Goal: Task Accomplishment & Management: Complete application form

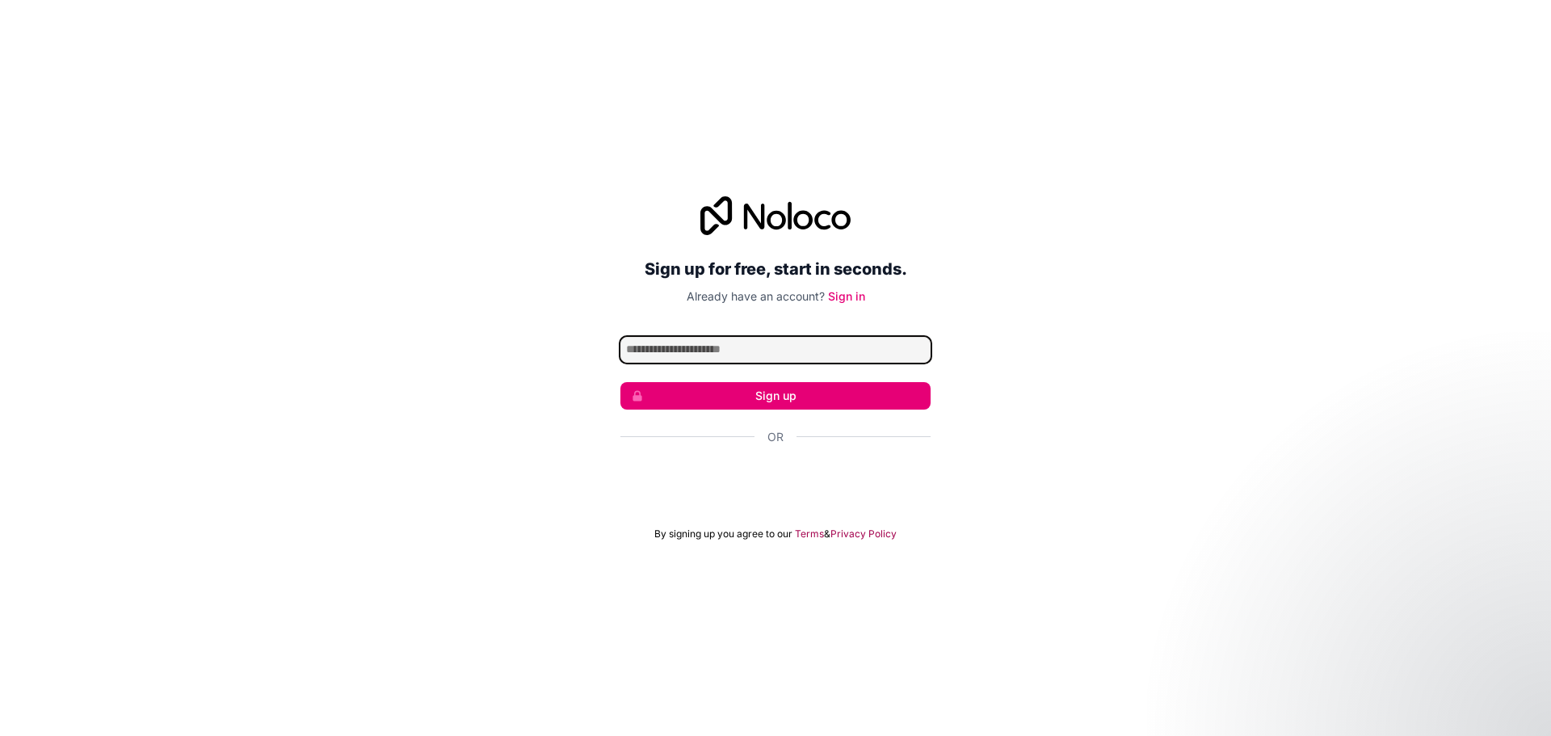
scroll to position [929, 0]
click at [718, 346] on input "Email address" at bounding box center [775, 350] width 310 height 26
type input "**********"
click at [761, 397] on button "Sign up" at bounding box center [775, 395] width 310 height 27
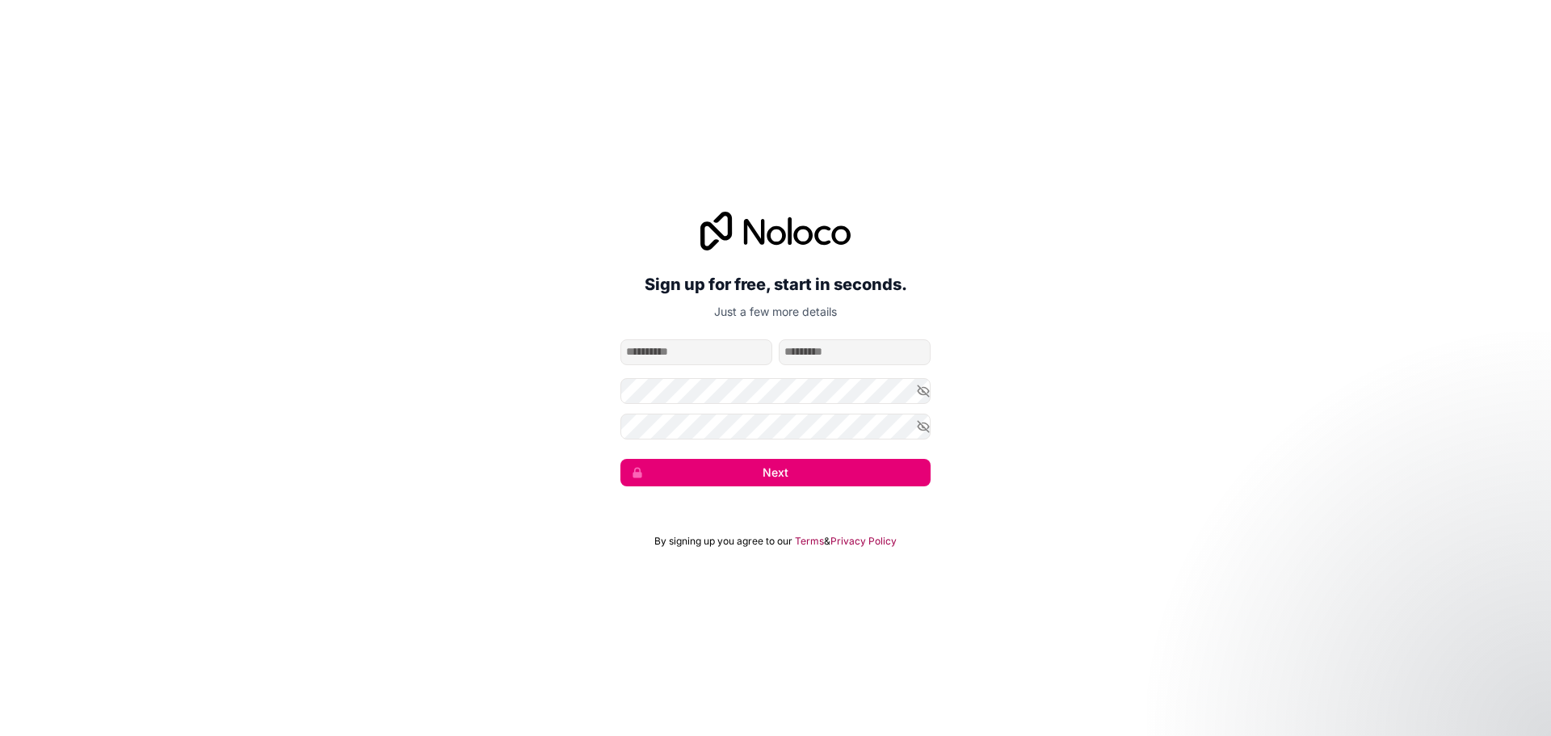
drag, startPoint x: 686, startPoint y: 352, endPoint x: 690, endPoint y: 364, distance: 12.0
click at [683, 352] on input "given-name" at bounding box center [696, 352] width 152 height 26
type input "******"
type input "****"
click at [795, 467] on button "Next" at bounding box center [775, 472] width 310 height 27
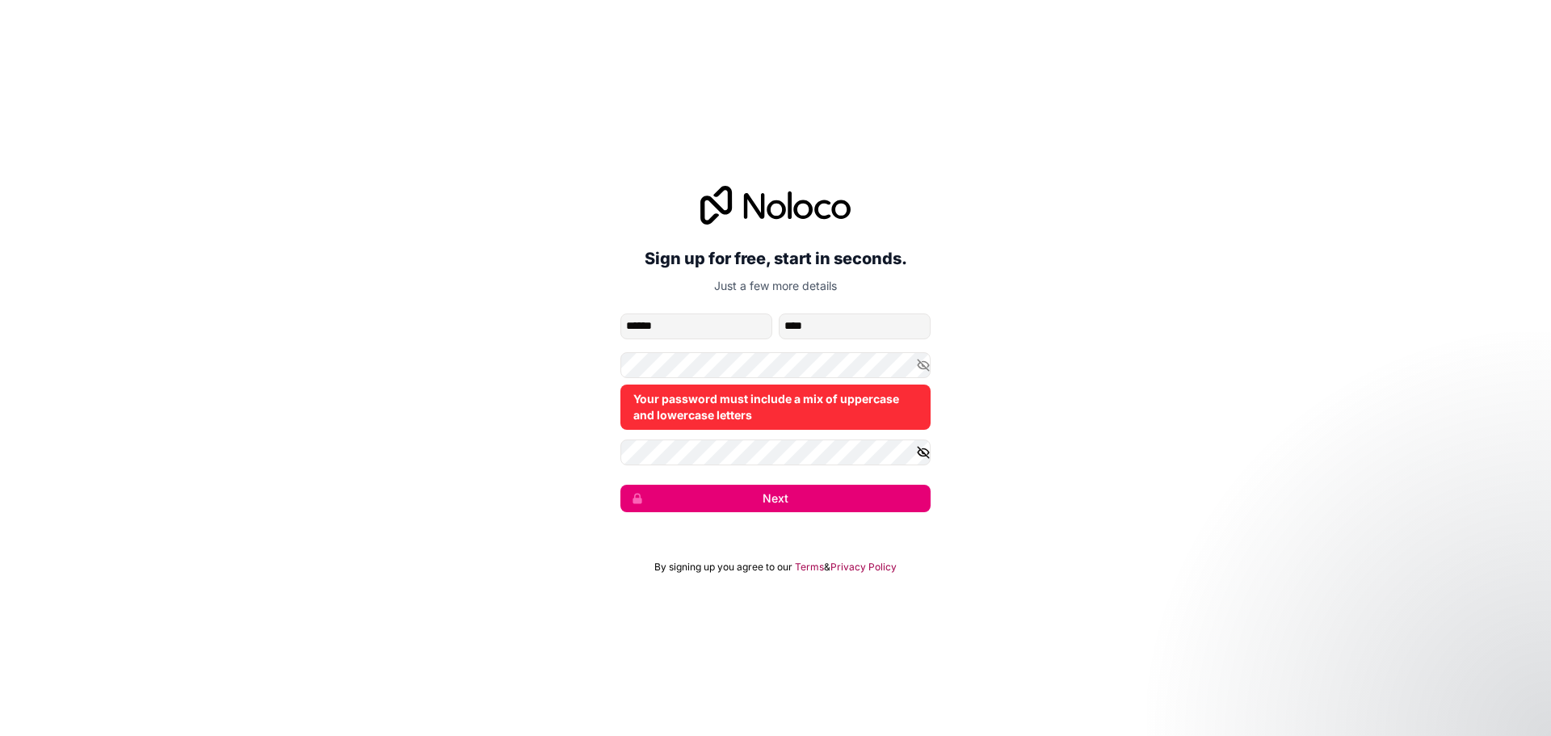
click at [919, 445] on icon "button" at bounding box center [923, 452] width 15 height 15
click at [927, 367] on icon "button" at bounding box center [923, 364] width 11 height 7
click at [772, 509] on button "Next" at bounding box center [775, 498] width 310 height 27
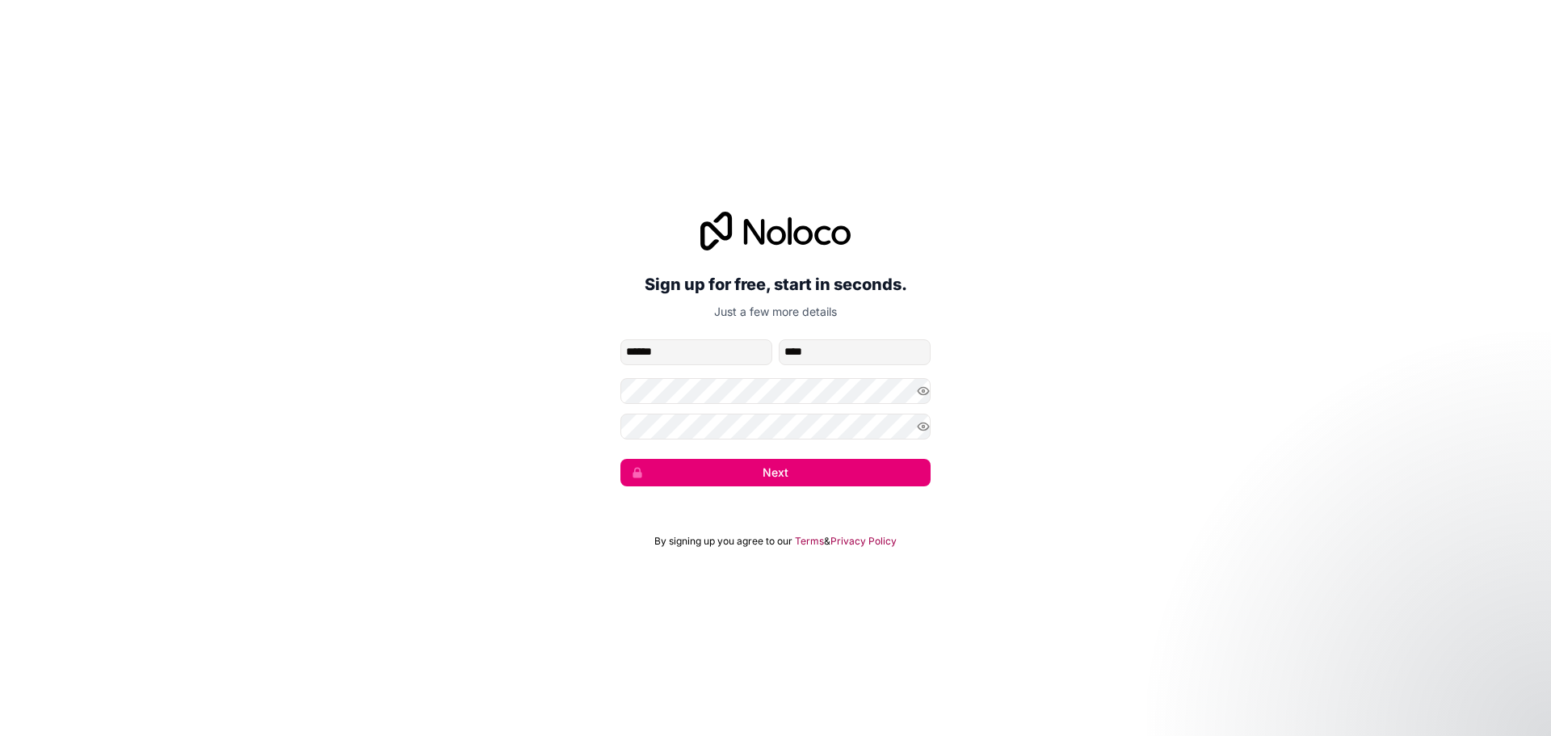
click at [797, 463] on button "Next" at bounding box center [775, 472] width 310 height 27
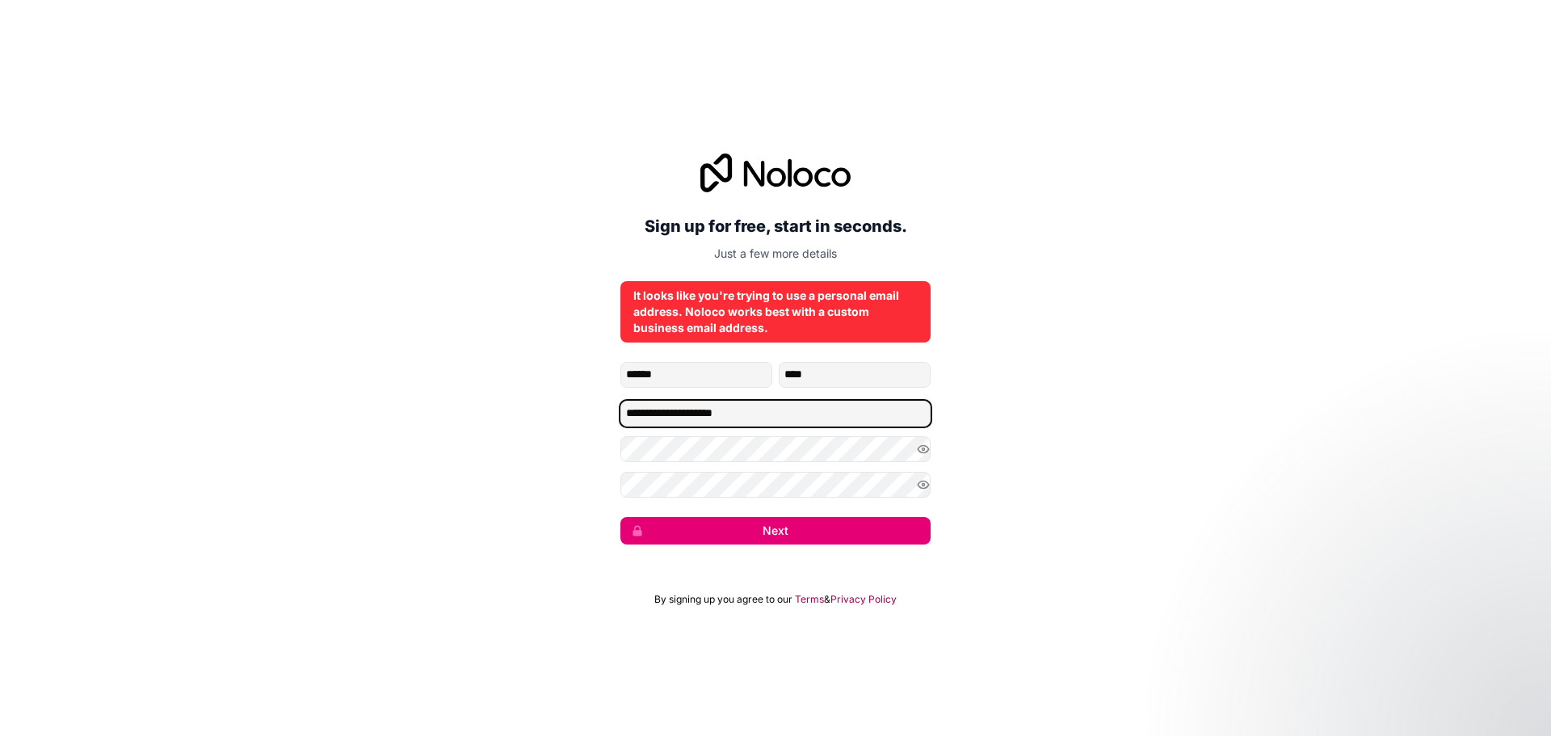
click at [667, 419] on input "**********" at bounding box center [775, 414] width 310 height 26
type input "**********"
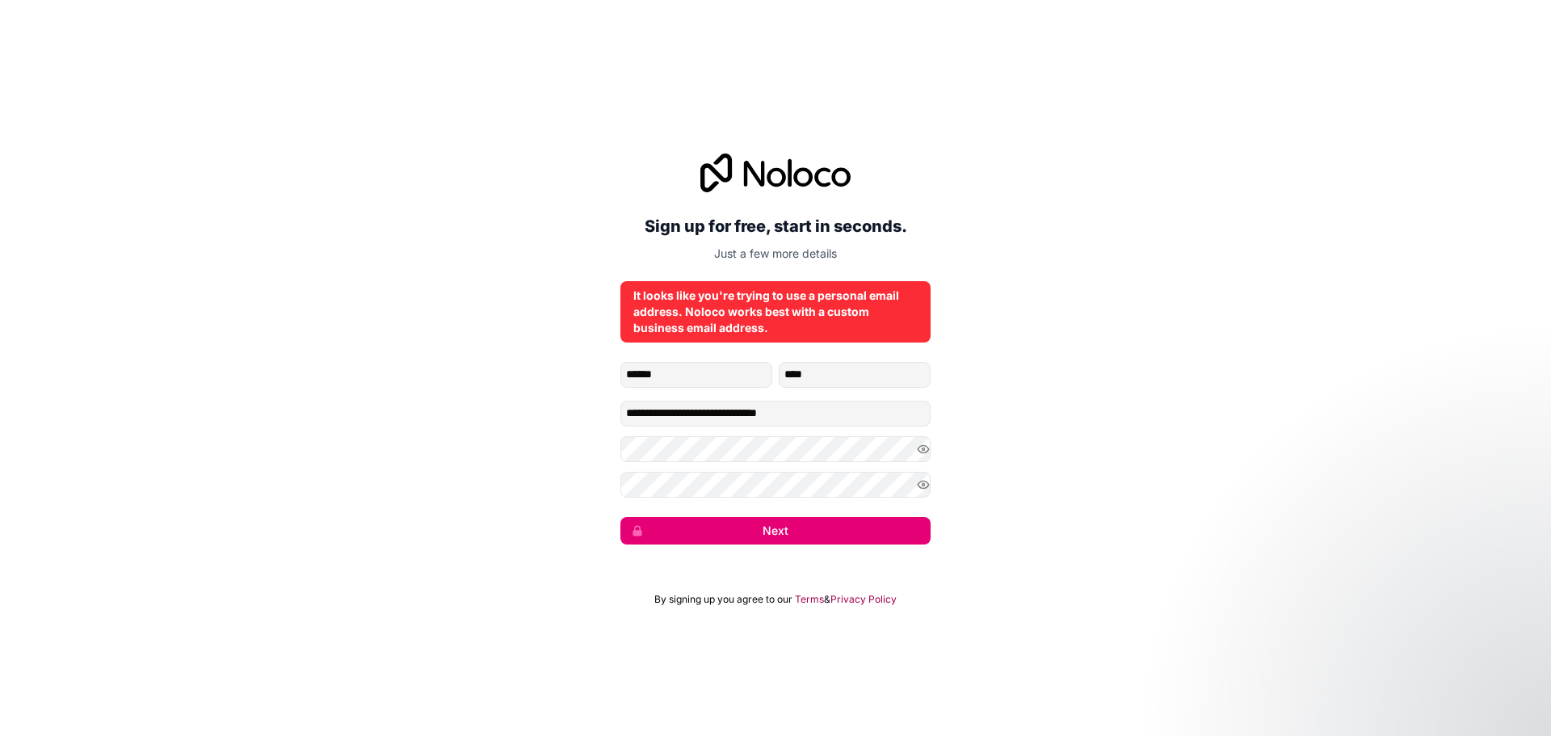
click at [749, 528] on button "Next" at bounding box center [775, 530] width 310 height 27
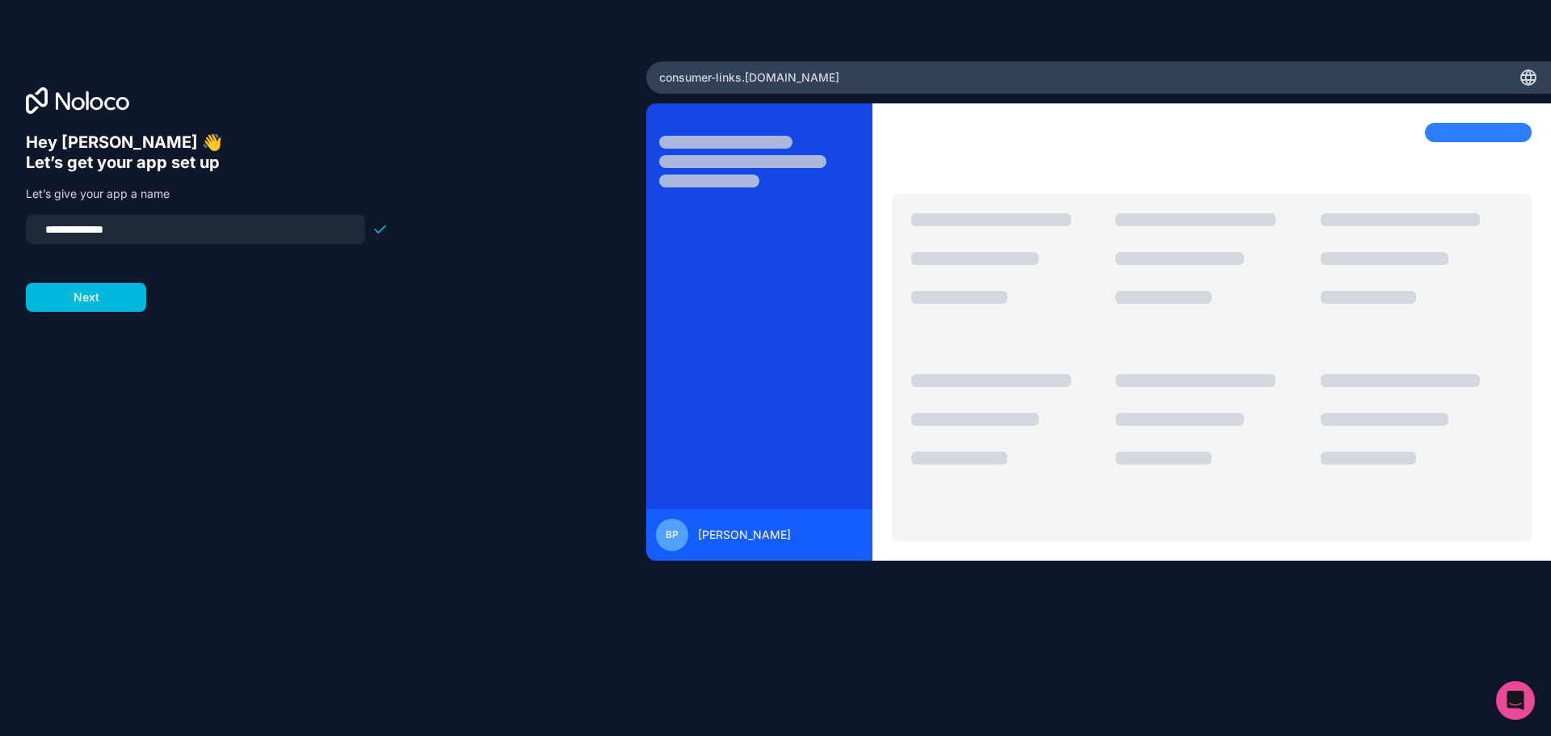
click at [98, 300] on button "Next" at bounding box center [86, 297] width 120 height 29
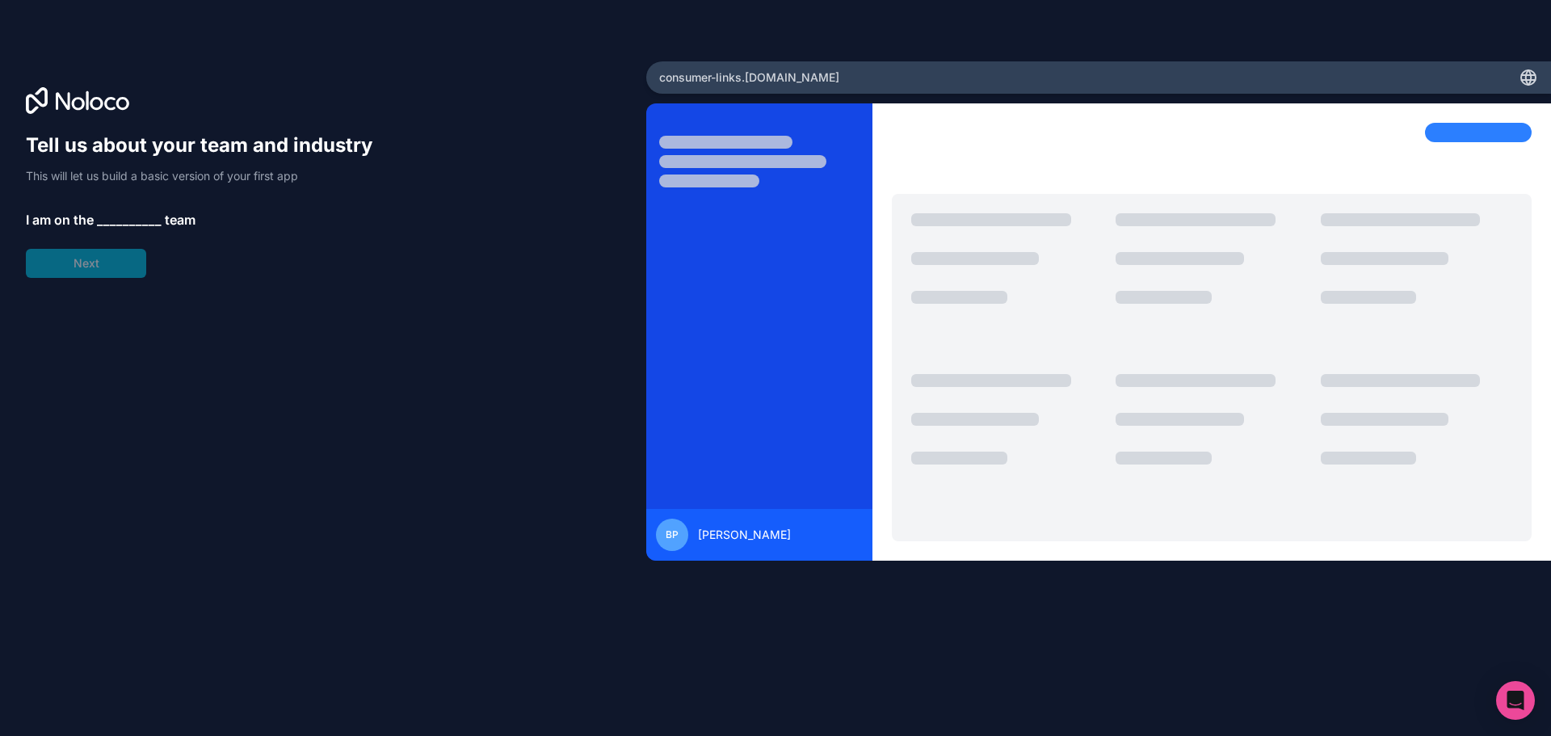
click at [106, 215] on span "__________" at bounding box center [129, 219] width 65 height 19
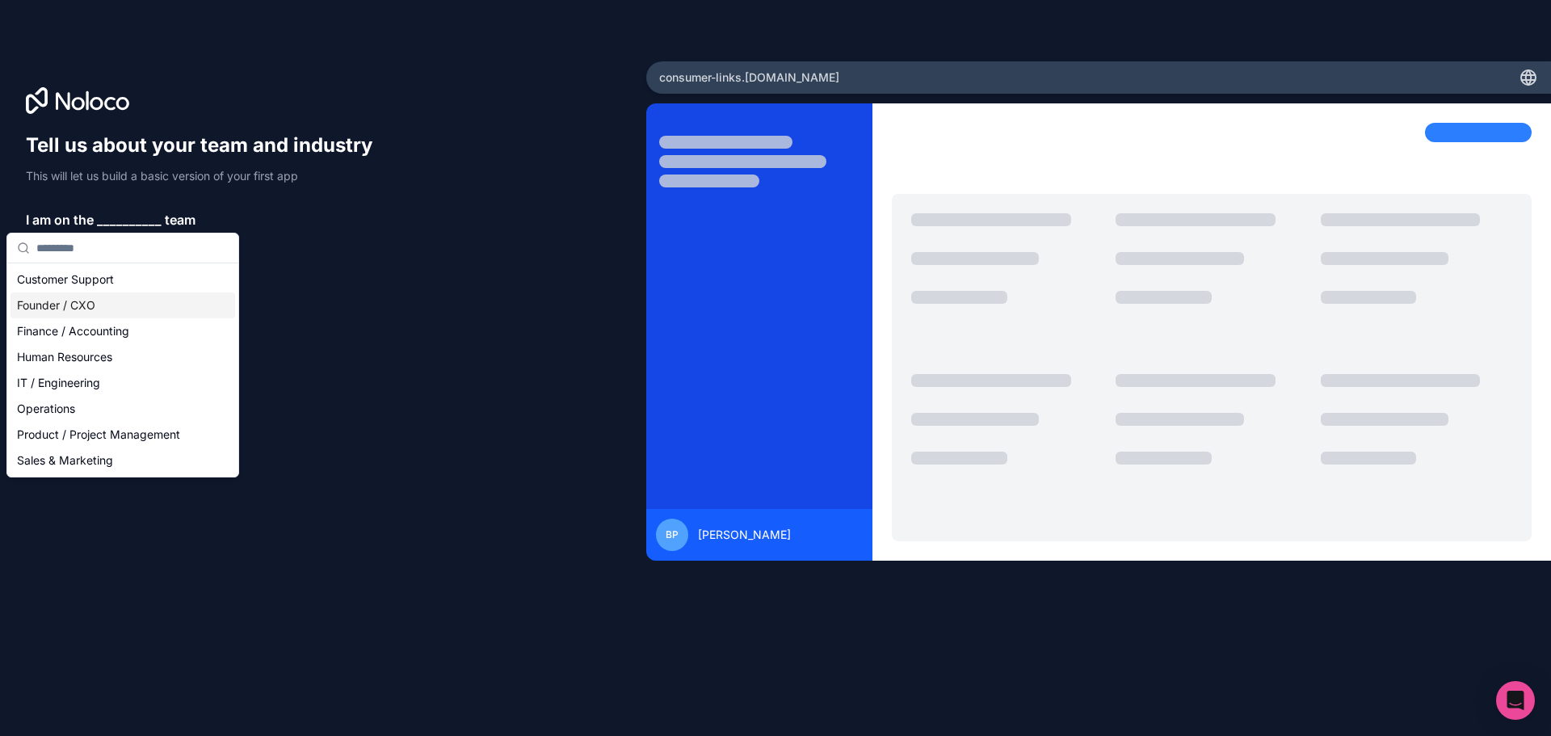
click at [75, 297] on div "Founder / CXO" at bounding box center [123, 305] width 225 height 26
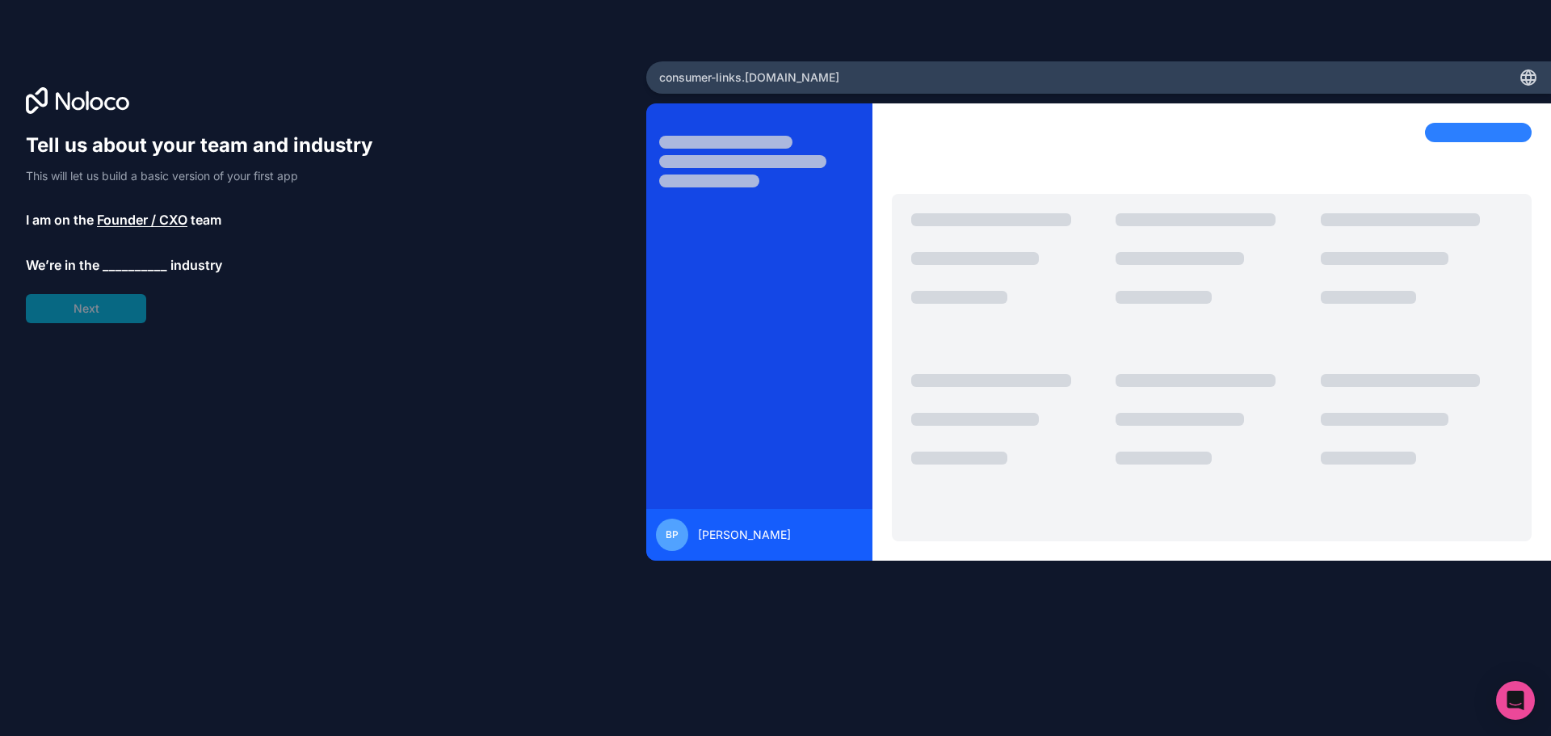
click at [126, 260] on span "__________" at bounding box center [135, 264] width 65 height 19
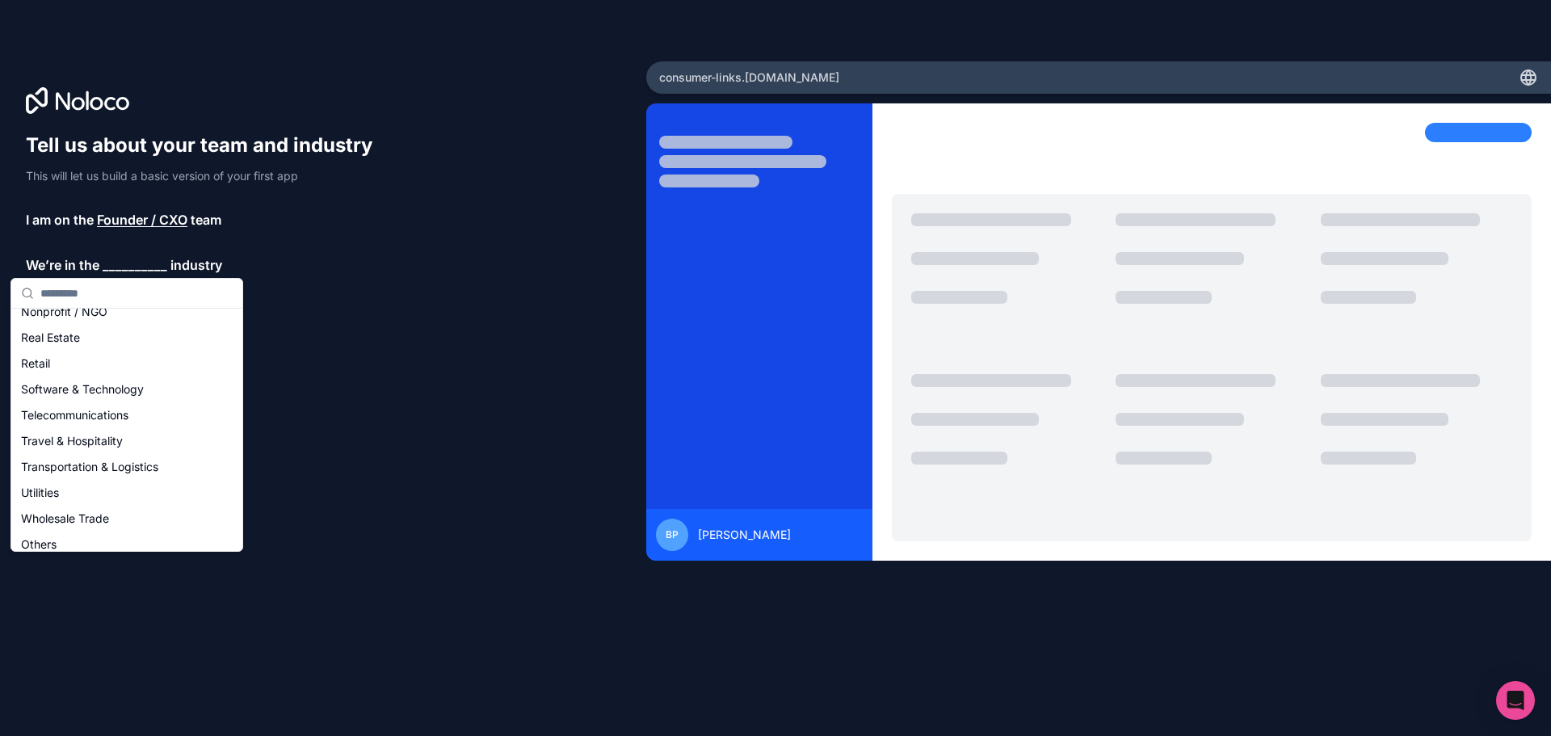
scroll to position [333, 0]
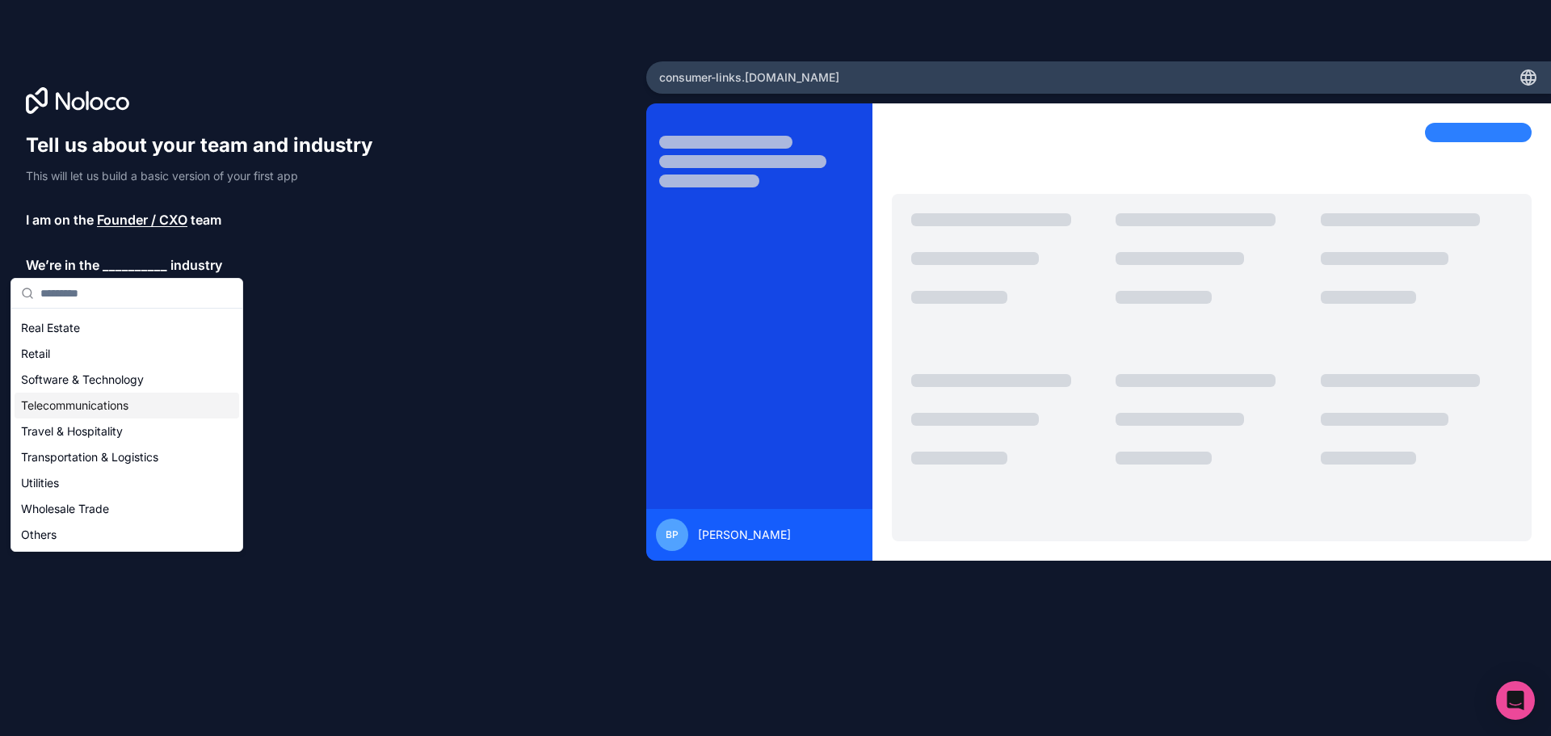
click at [129, 410] on div "Telecommunications" at bounding box center [127, 406] width 225 height 26
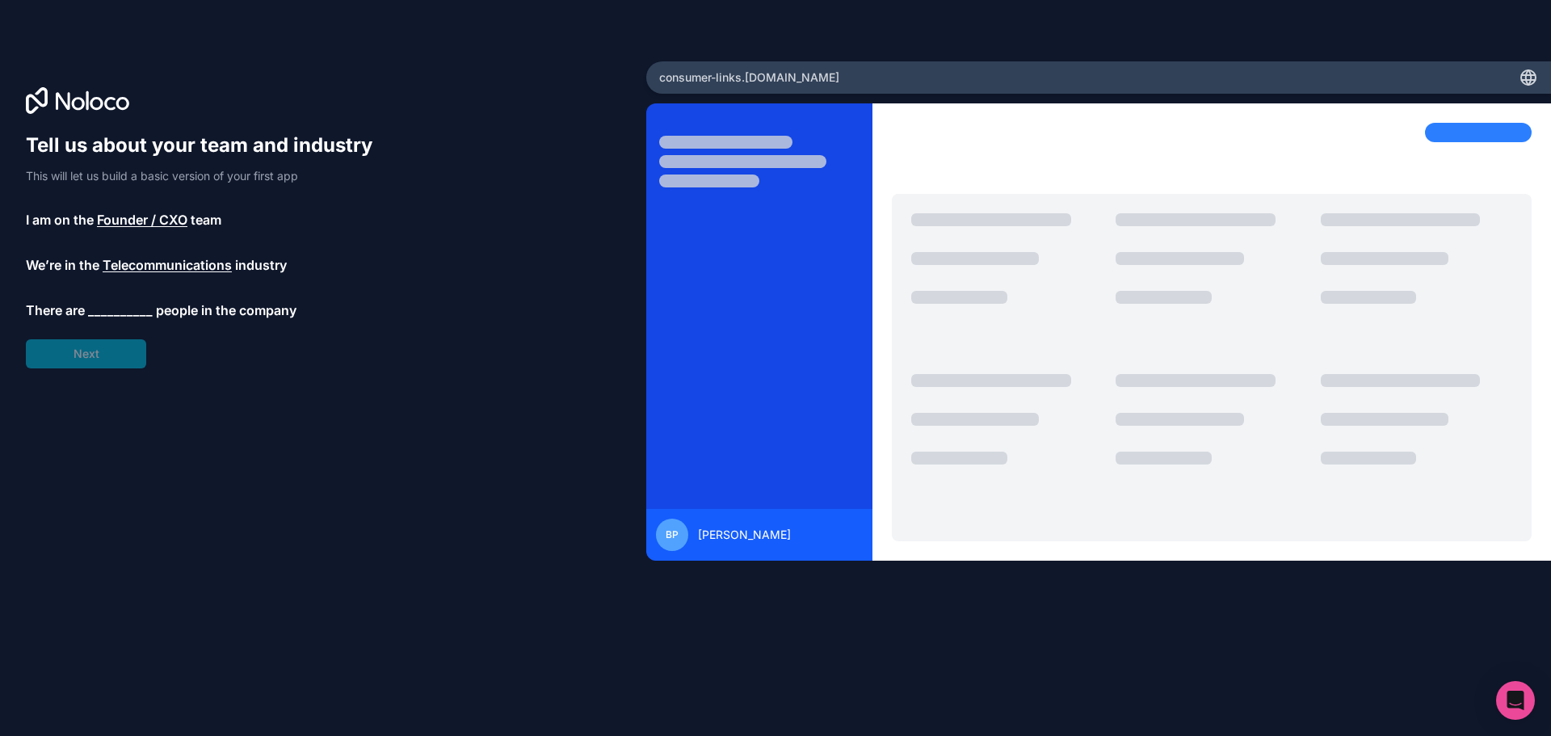
click at [104, 313] on span "__________" at bounding box center [120, 310] width 65 height 19
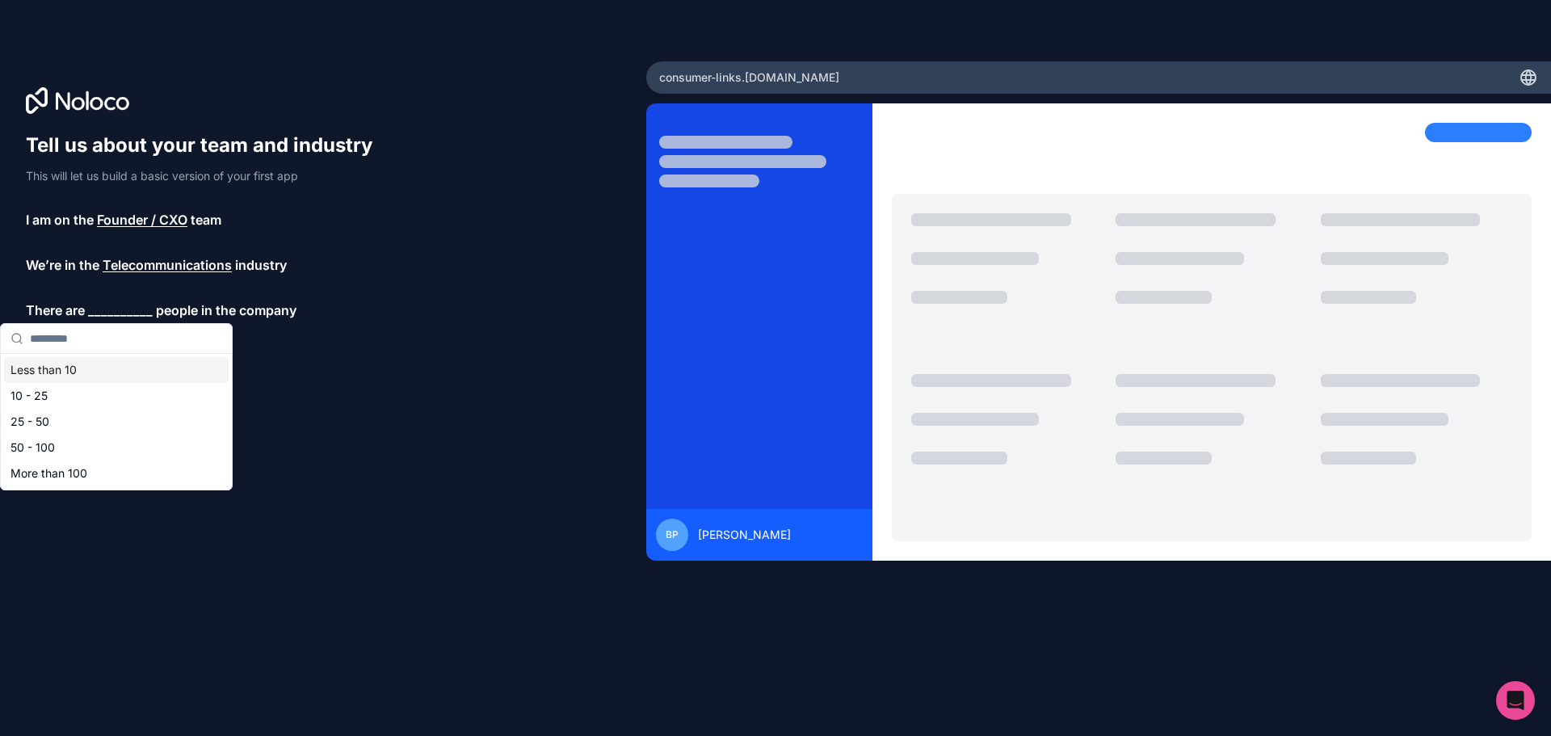
click at [103, 369] on div "Less than 10" at bounding box center [116, 370] width 225 height 26
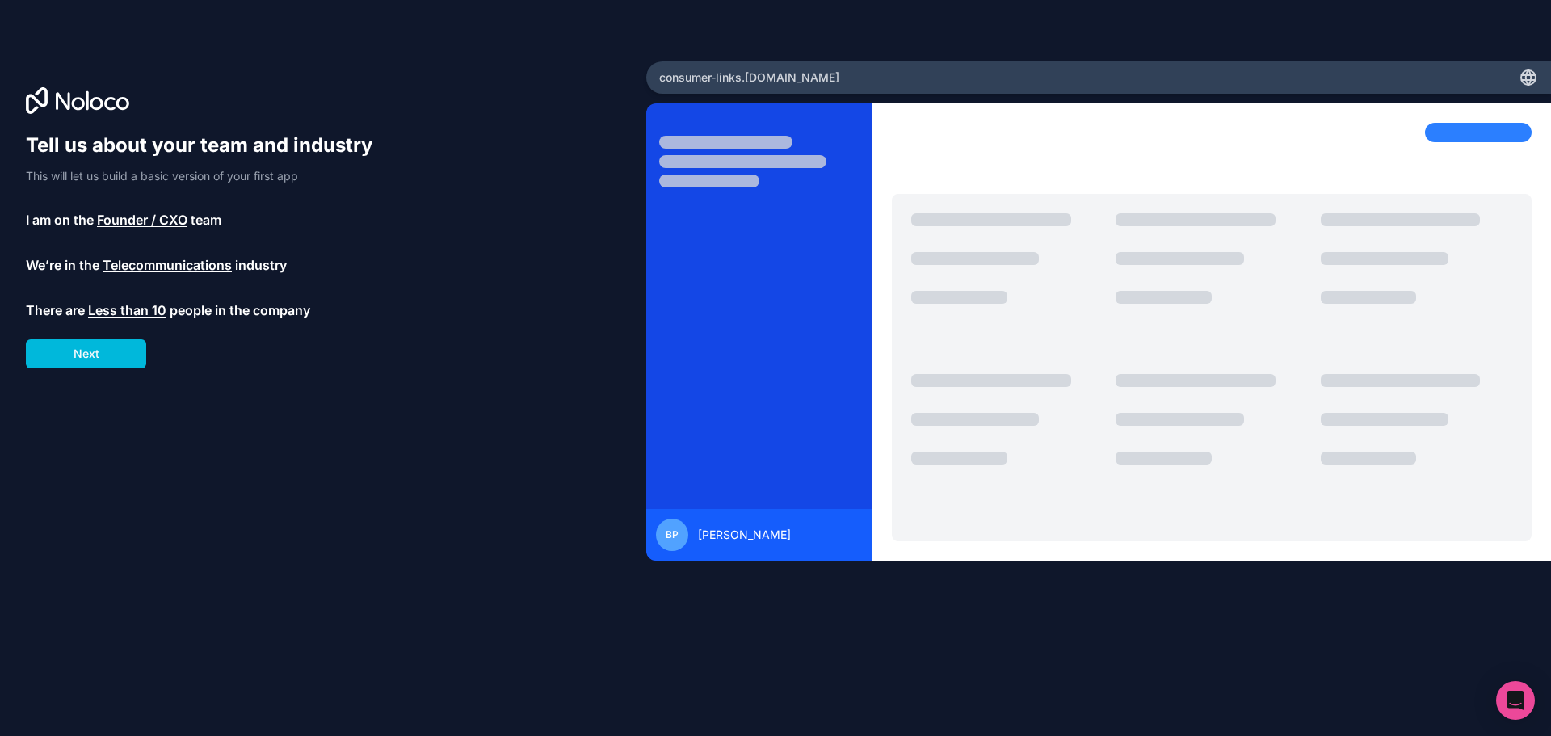
click at [110, 352] on button "Next" at bounding box center [86, 353] width 120 height 29
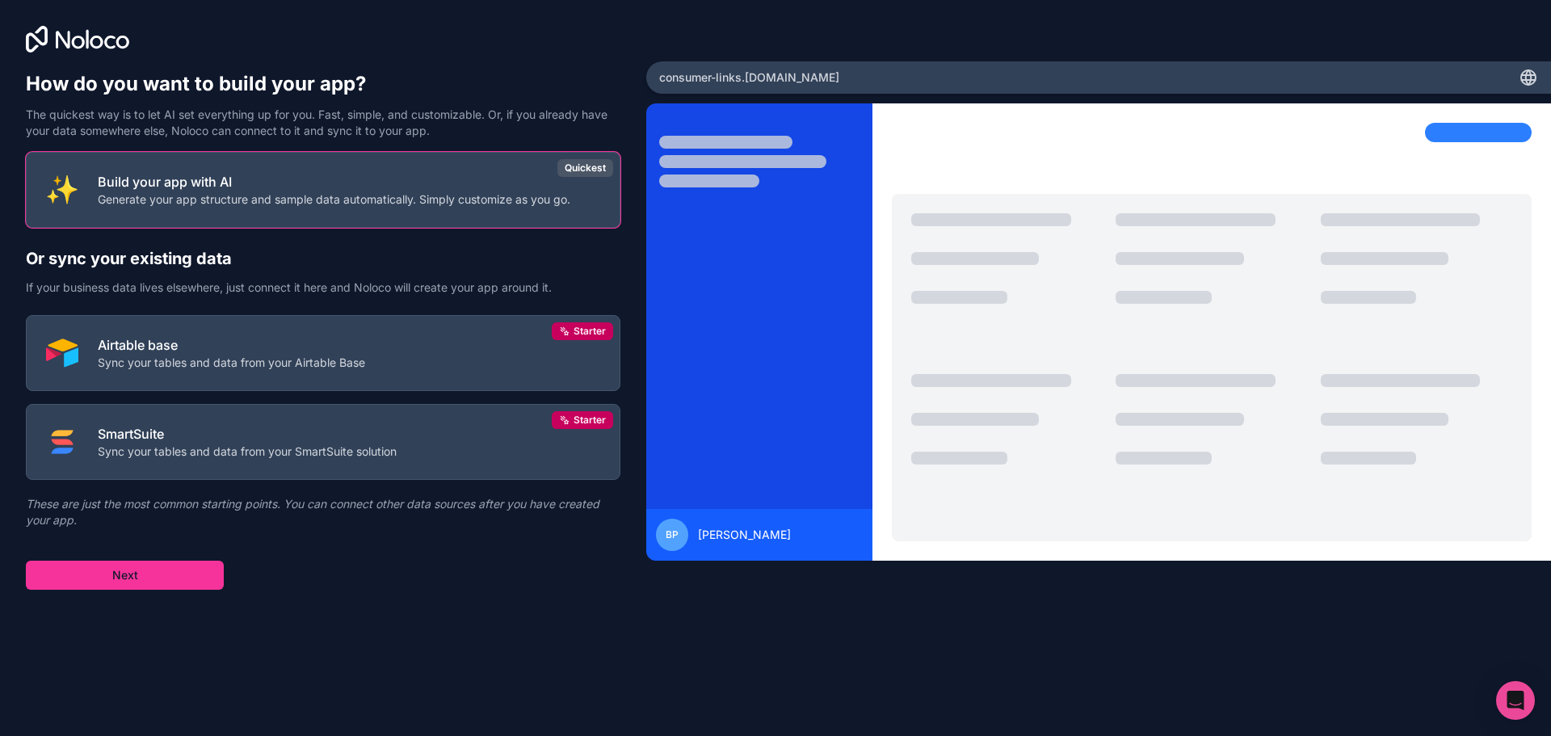
click at [145, 561] on button "Next" at bounding box center [125, 575] width 198 height 29
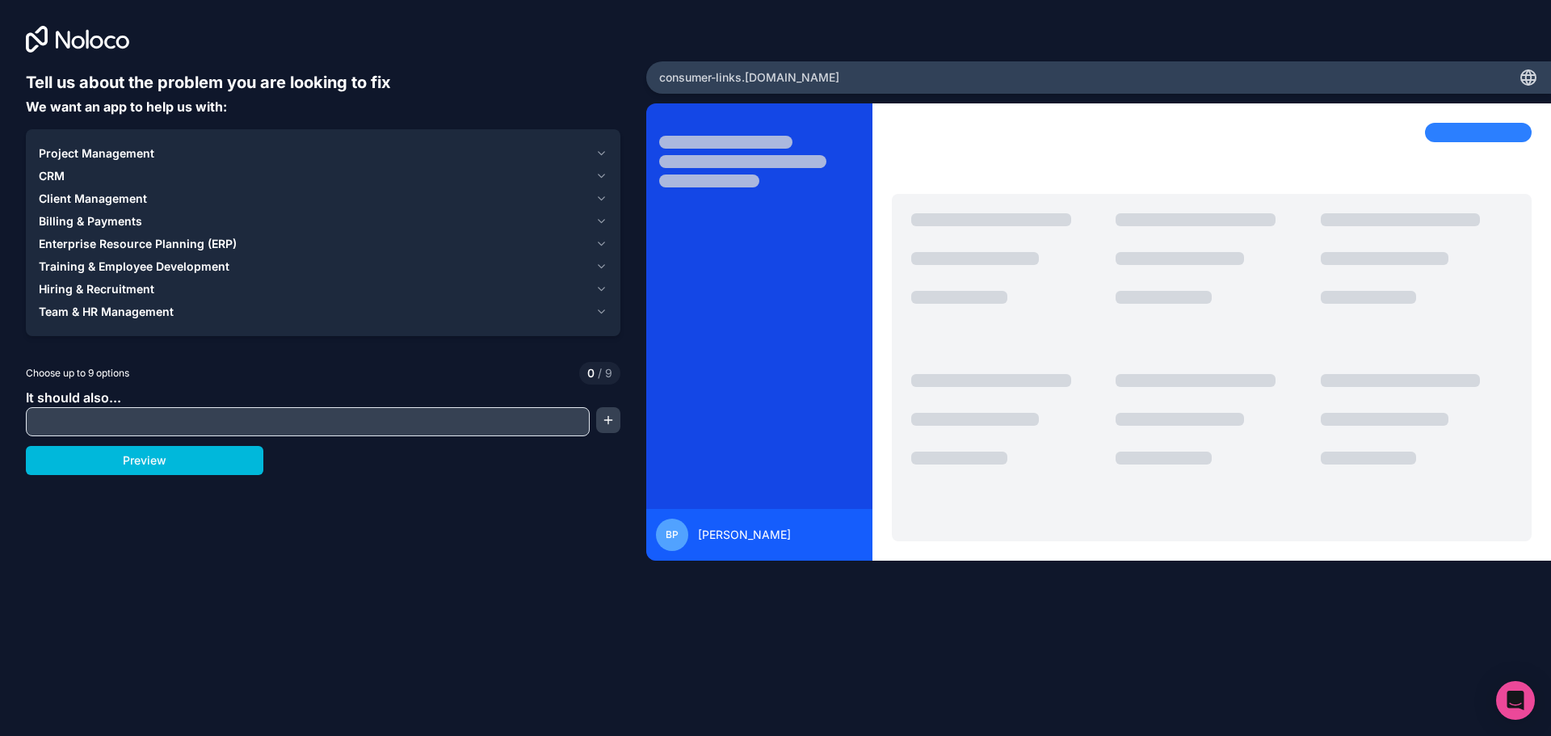
click at [102, 423] on input "text" at bounding box center [308, 421] width 556 height 23
click at [140, 464] on button "Preview" at bounding box center [145, 460] width 238 height 29
click at [549, 216] on div "Billing & Payments" at bounding box center [314, 221] width 550 height 16
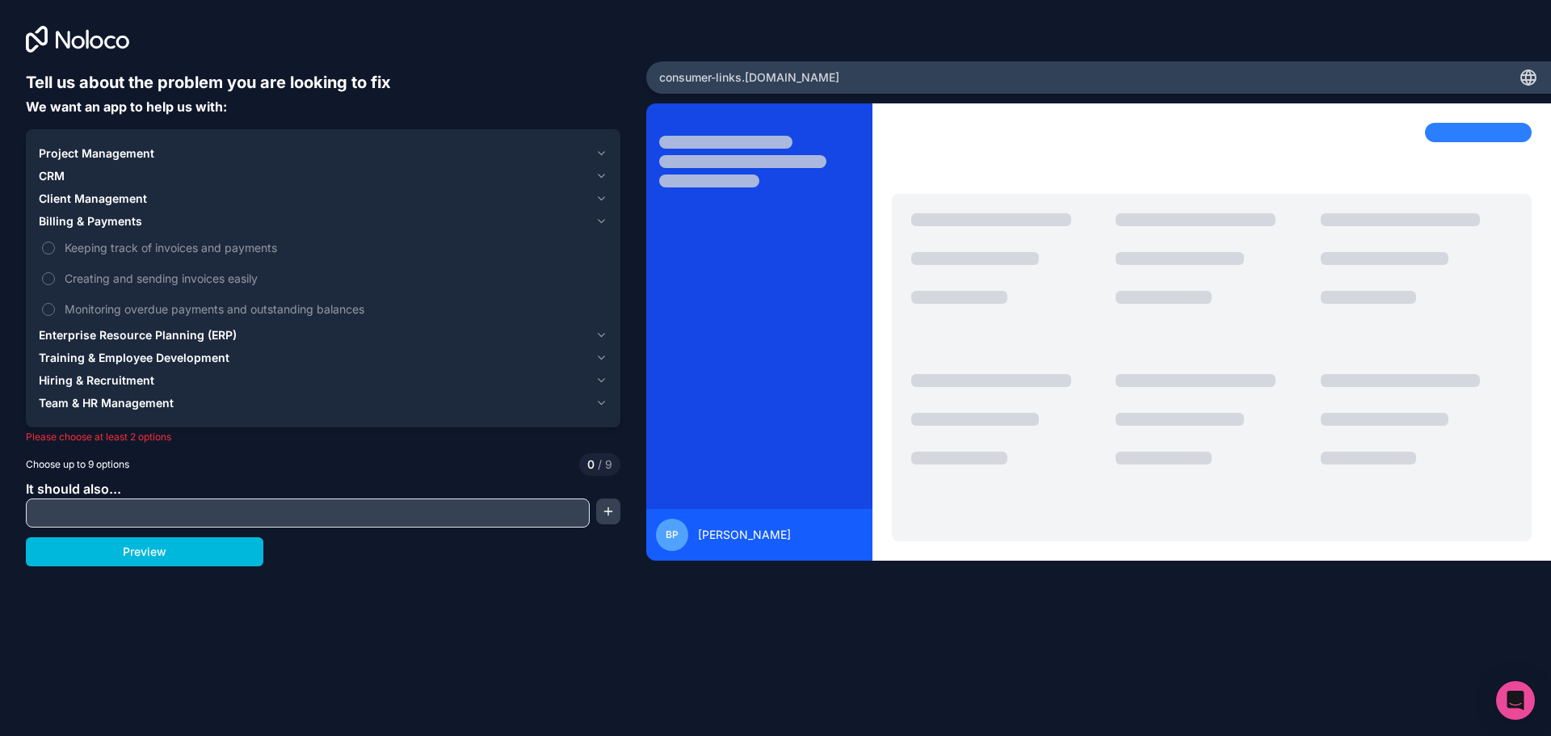
click at [58, 225] on span "Billing & Payments" at bounding box center [90, 221] width 103 height 16
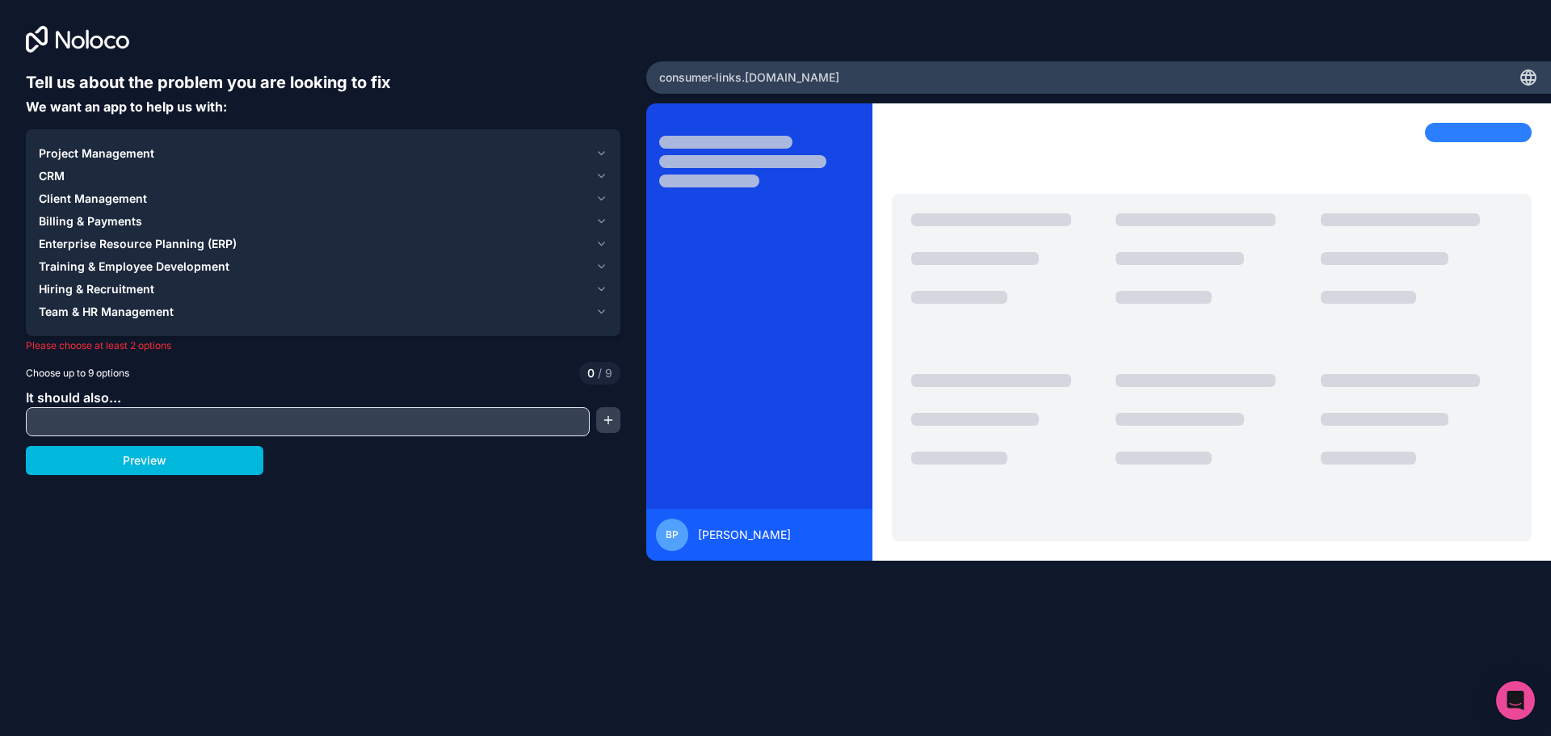
click at [250, 144] on button "Project Management" at bounding box center [323, 153] width 569 height 23
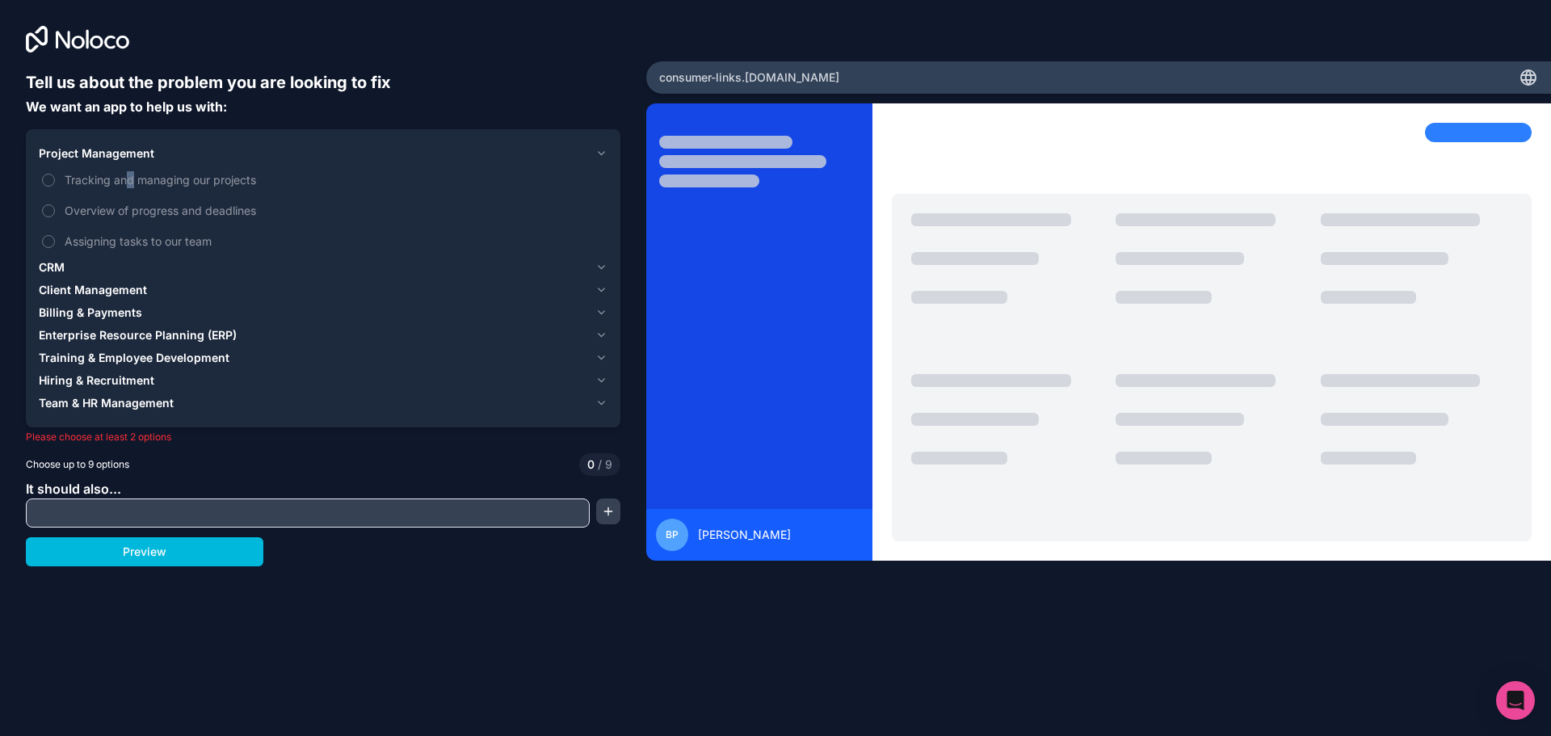
type textarea "*"
click at [122, 181] on span "Tracking and managing our projects" at bounding box center [335, 179] width 540 height 17
click at [47, 173] on label "Tracking and managing our projects" at bounding box center [323, 180] width 569 height 30
click at [47, 174] on button "Tracking and managing our projects" at bounding box center [48, 180] width 13 height 13
click at [67, 263] on div "CRM" at bounding box center [314, 267] width 550 height 16
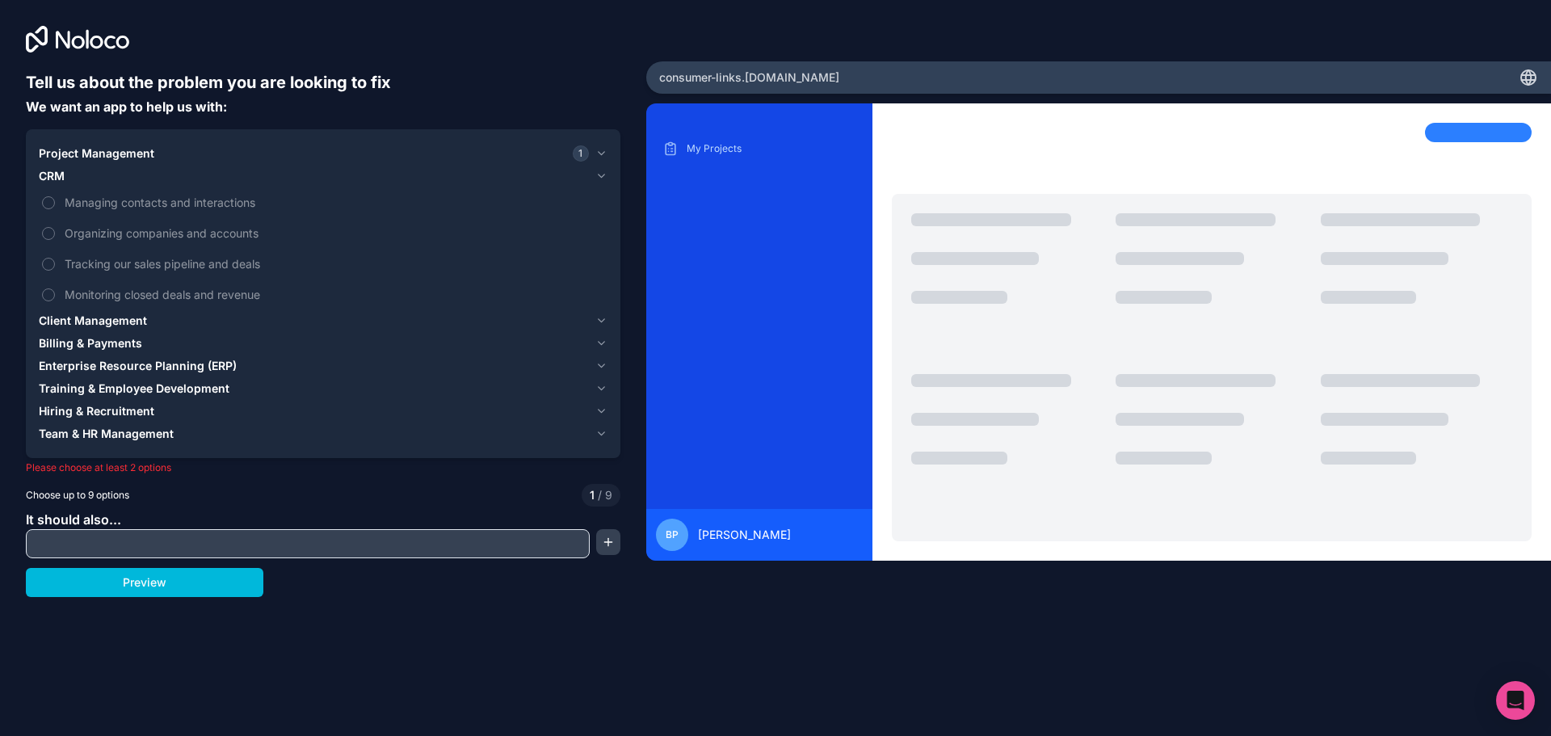
click at [50, 201] on button "Managing contacts and interactions" at bounding box center [48, 202] width 13 height 13
click at [48, 233] on button "Organizing companies and accounts" at bounding box center [48, 233] width 13 height 13
click at [44, 254] on label "Tracking our sales pipeline and deals" at bounding box center [323, 264] width 569 height 30
click at [44, 258] on button "Tracking our sales pipeline and deals" at bounding box center [48, 264] width 13 height 13
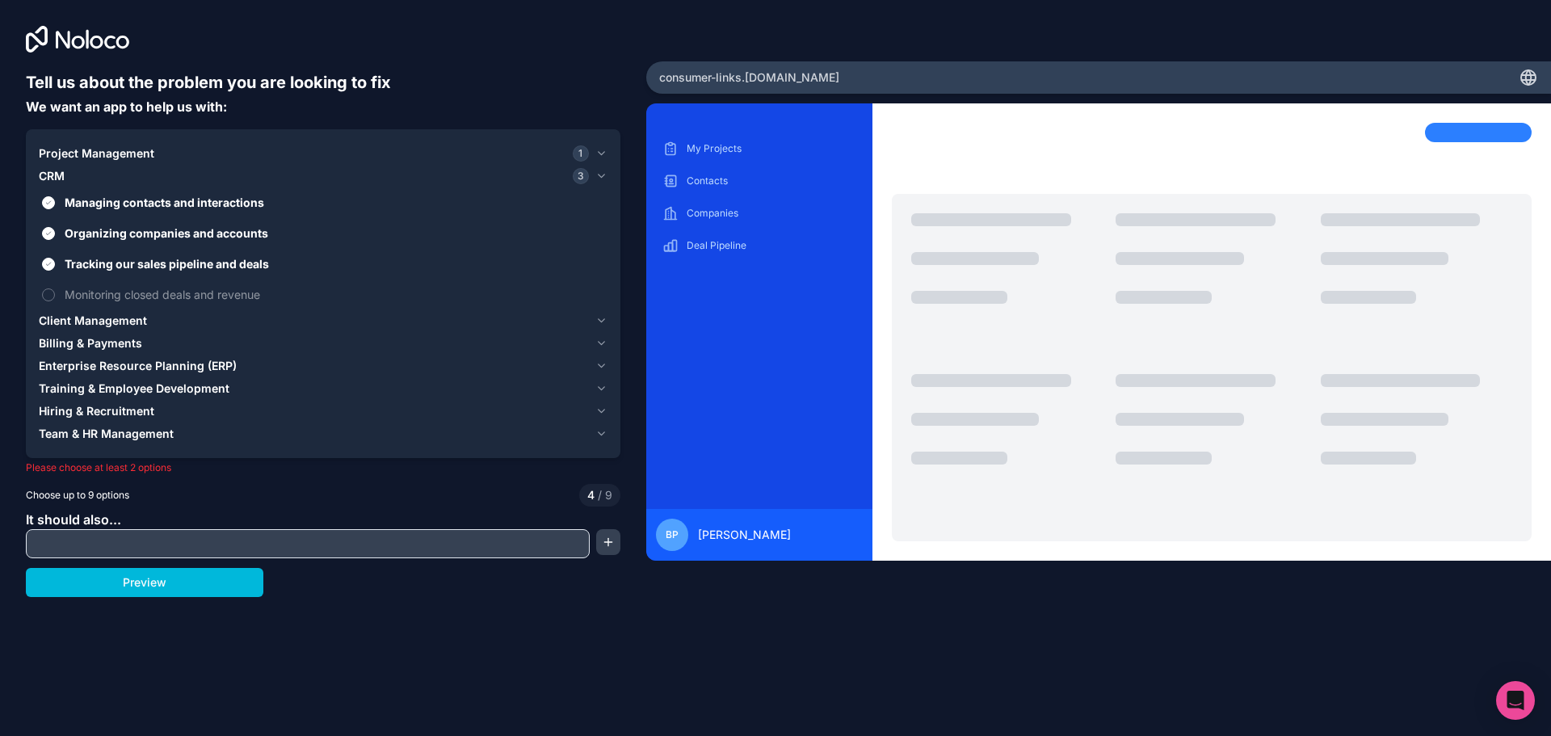
click at [43, 290] on button "Monitoring closed deals and revenue" at bounding box center [48, 294] width 13 height 13
click at [69, 320] on span "Client Management" at bounding box center [93, 321] width 108 height 16
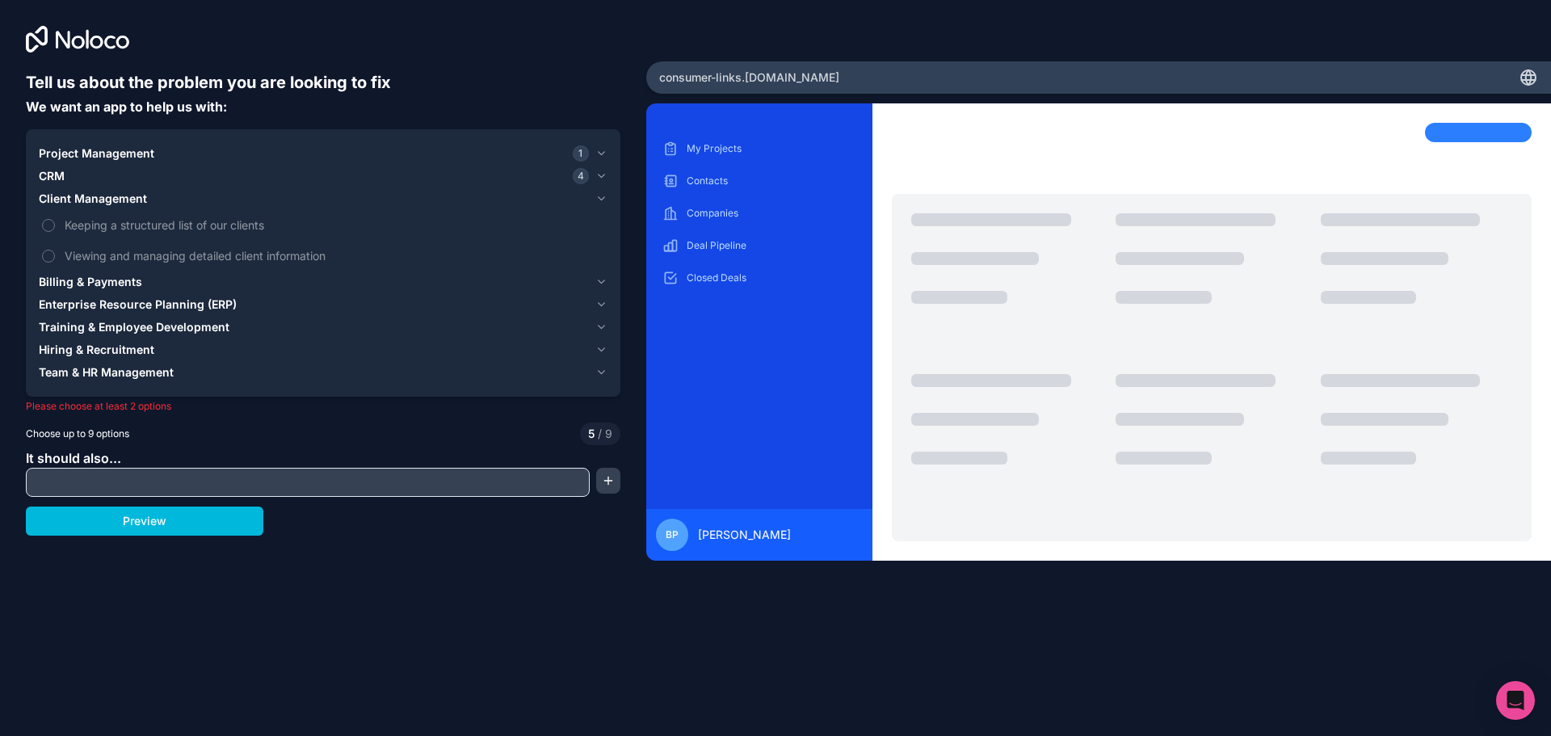
click at [44, 222] on button "Keeping a structured list of our clients" at bounding box center [48, 225] width 13 height 13
click at [48, 254] on button "Viewing and managing detailed client information" at bounding box center [48, 256] width 13 height 13
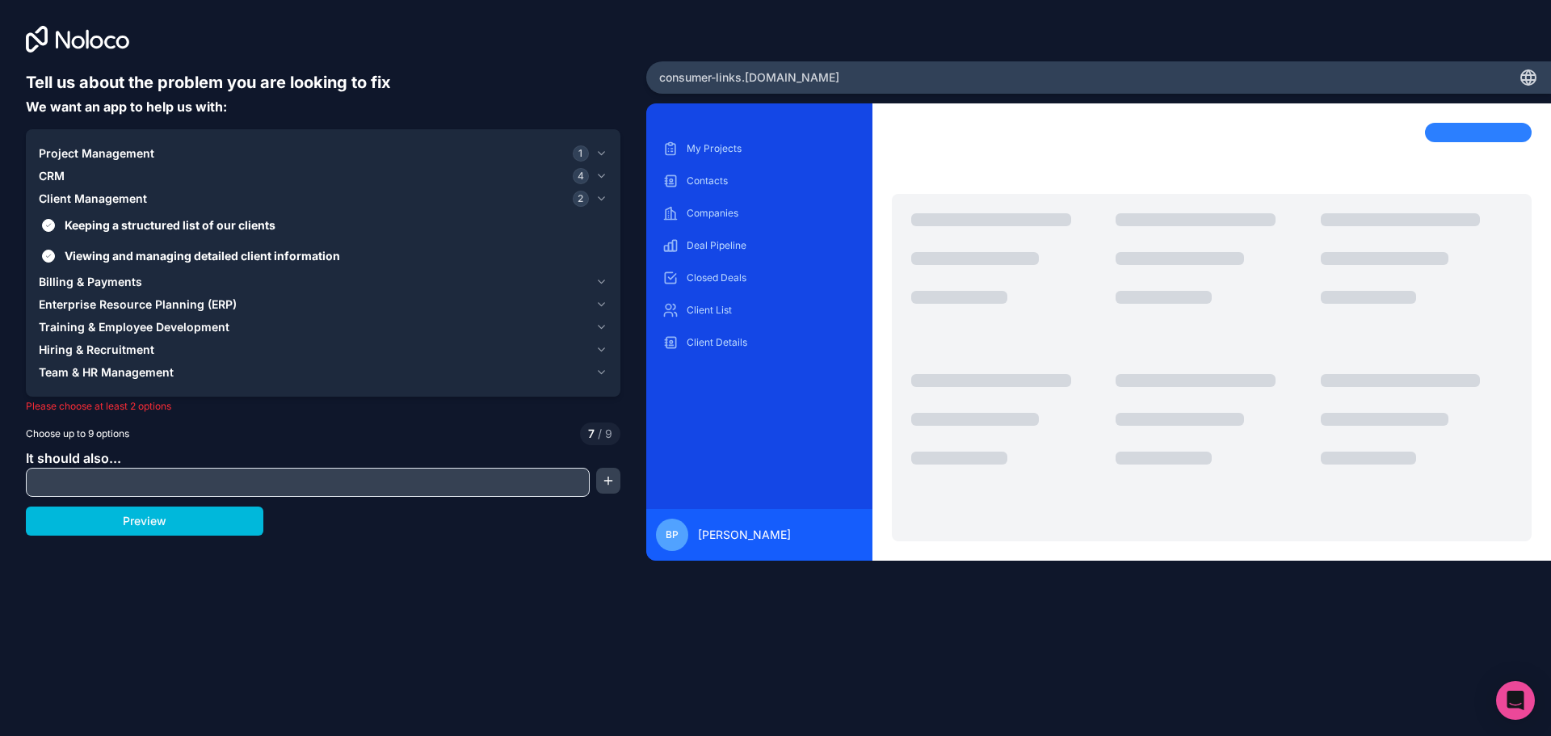
click at [48, 147] on span "Project Management" at bounding box center [97, 153] width 116 height 16
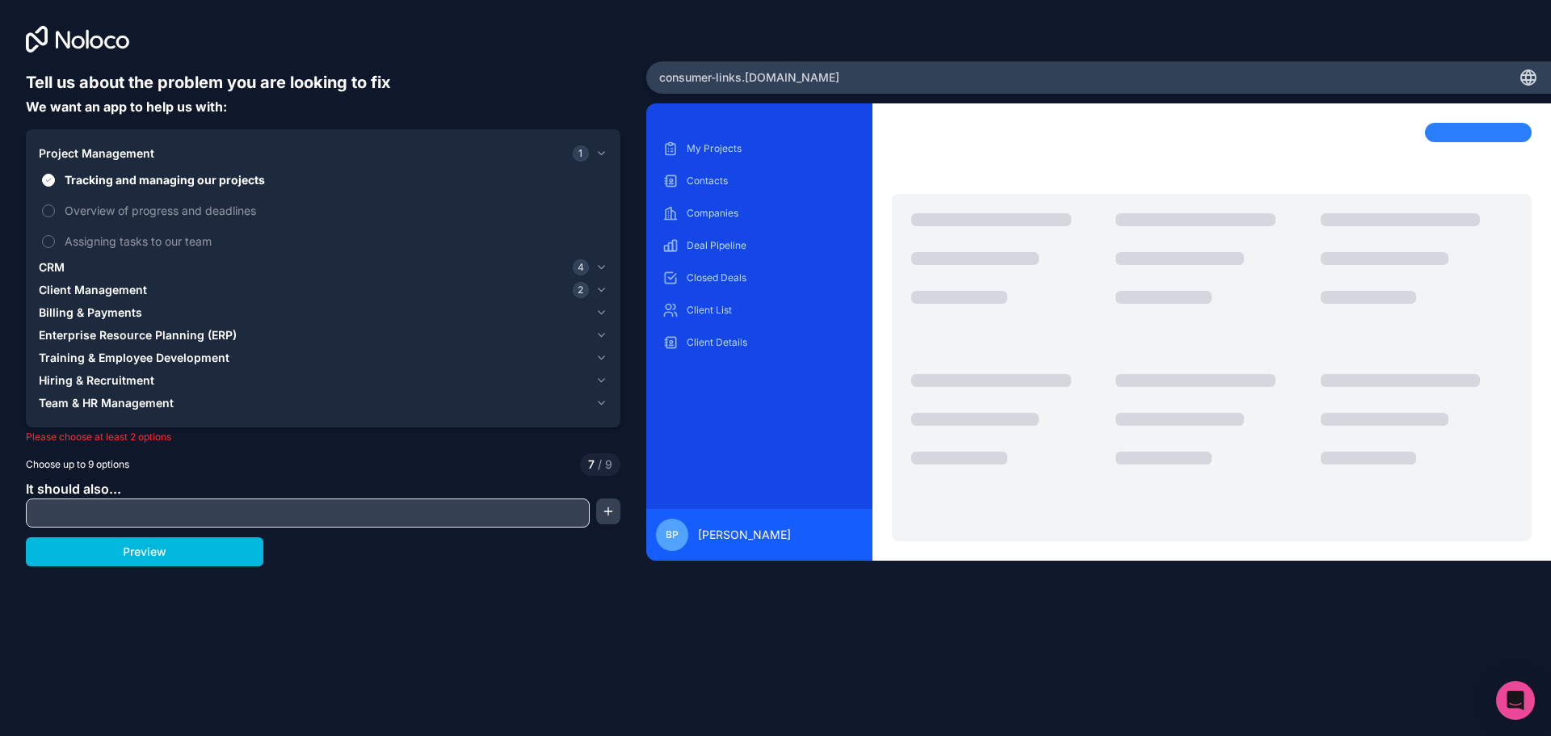
click at [48, 208] on button "Overview of progress and deadlines" at bounding box center [48, 210] width 13 height 13
click at [47, 247] on button "Assigning tasks to our team" at bounding box center [48, 241] width 13 height 13
click at [166, 543] on button "Preview" at bounding box center [145, 551] width 238 height 29
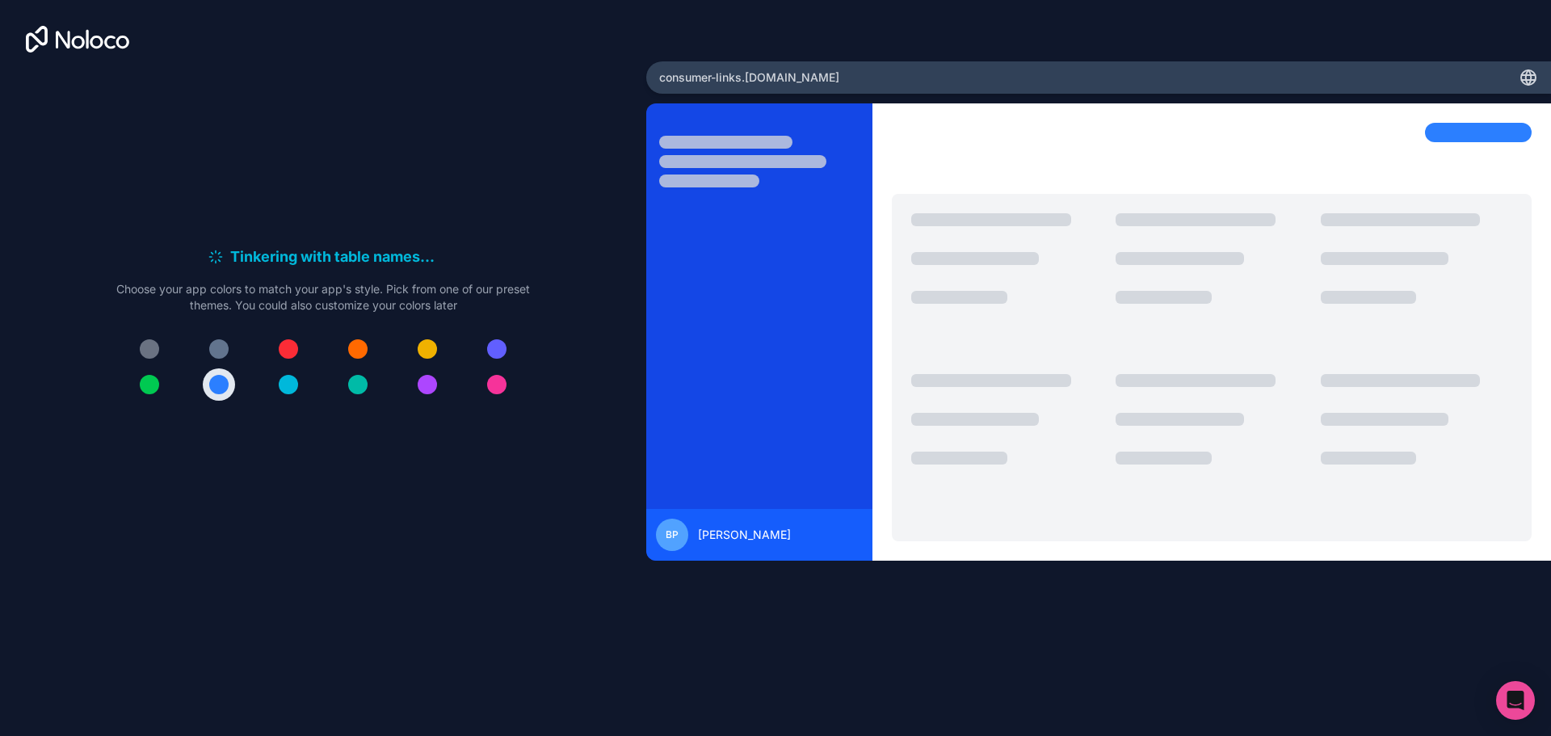
click at [209, 387] on div at bounding box center [218, 384] width 19 height 19
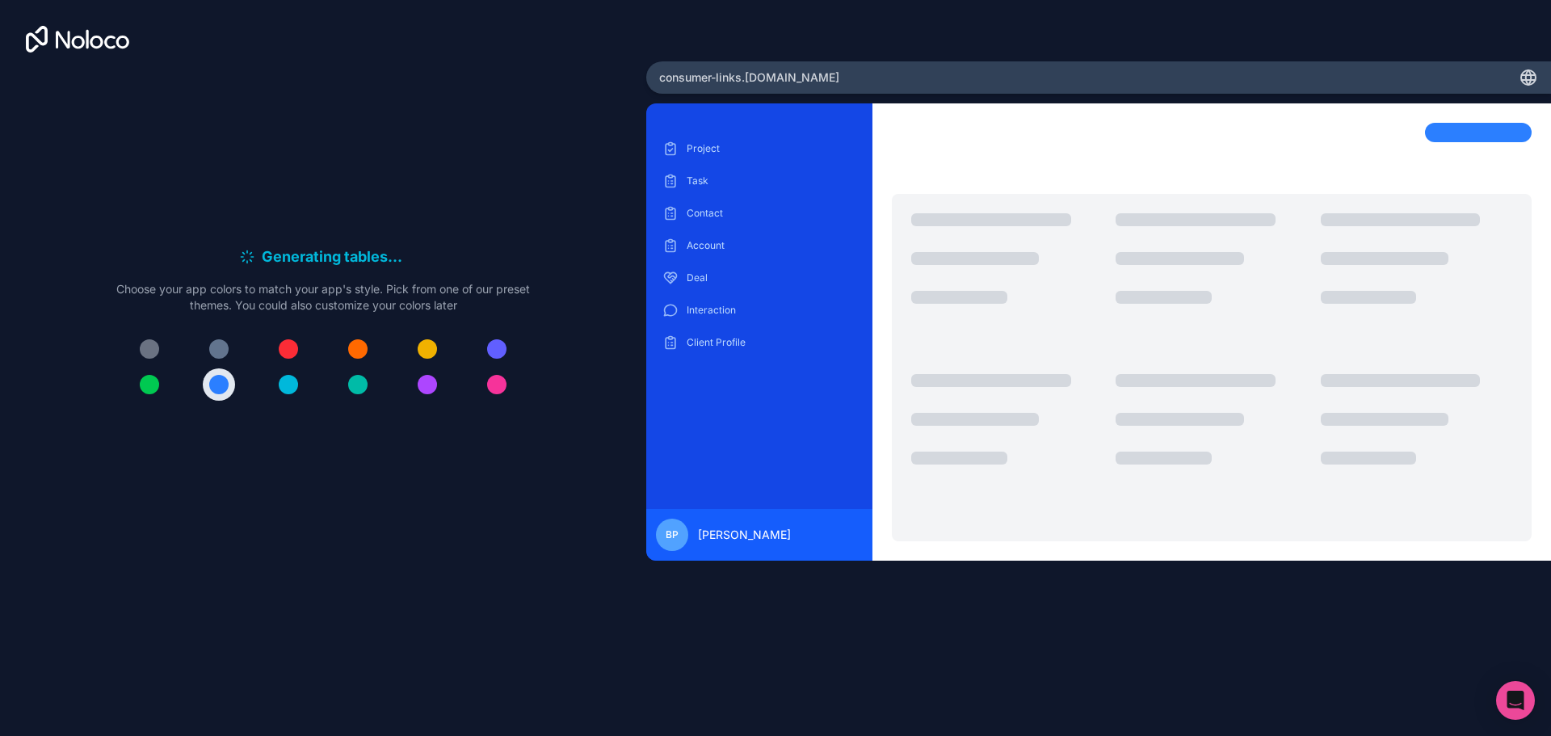
click at [209, 387] on div at bounding box center [218, 384] width 19 height 19
